Goal: Find specific page/section: Find specific page/section

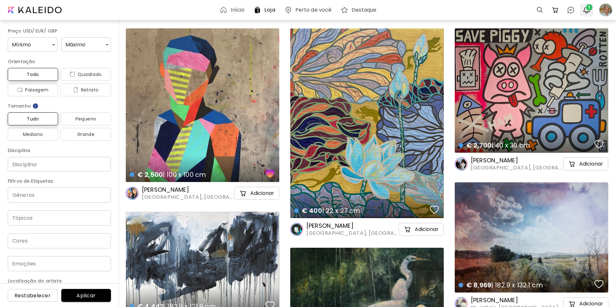
click at [588, 9] on span "1" at bounding box center [589, 7] width 6 height 6
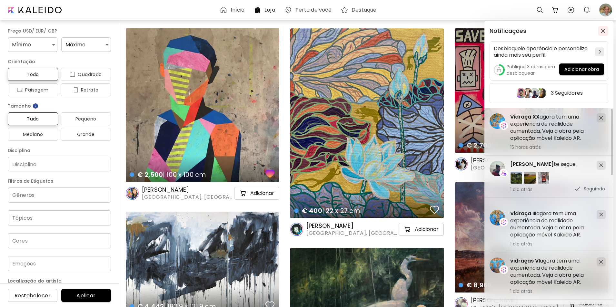
click at [601, 29] on img "button" at bounding box center [602, 31] width 5 height 5
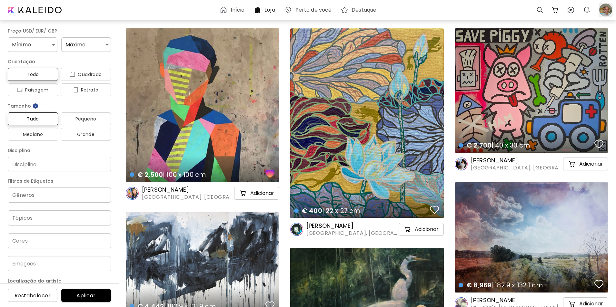
click at [604, 9] on div at bounding box center [605, 10] width 14 height 14
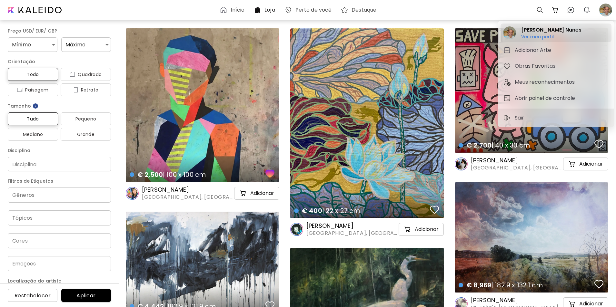
click at [531, 35] on h6 "Ver meu perfil" at bounding box center [551, 37] width 60 height 6
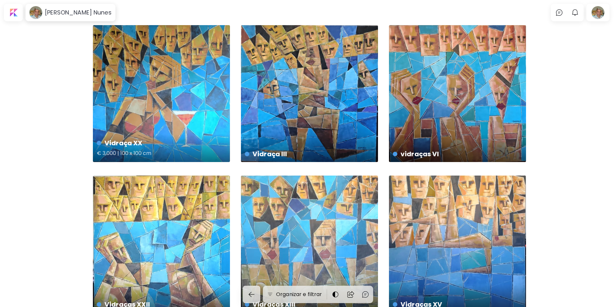
click at [103, 141] on h4 "Vidraça XX" at bounding box center [161, 143] width 128 height 10
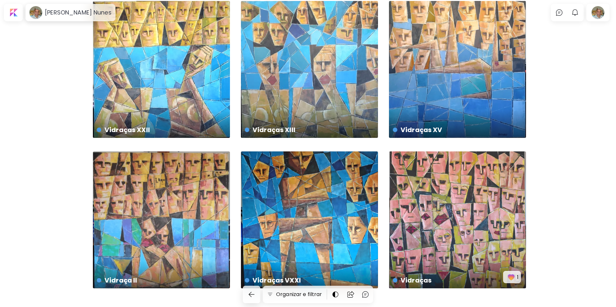
scroll to position [191, 0]
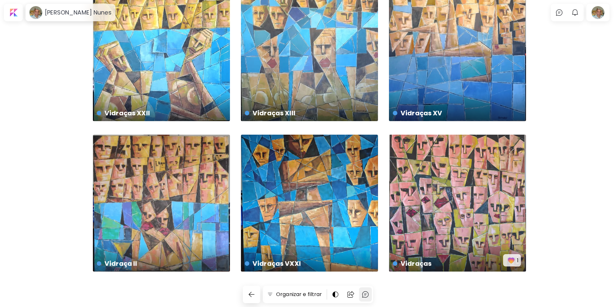
click at [367, 294] on img at bounding box center [365, 295] width 8 height 8
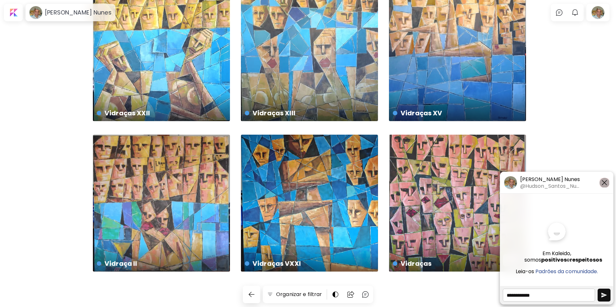
click at [604, 182] on img "button" at bounding box center [604, 183] width 8 height 8
